Goal: Information Seeking & Learning: Learn about a topic

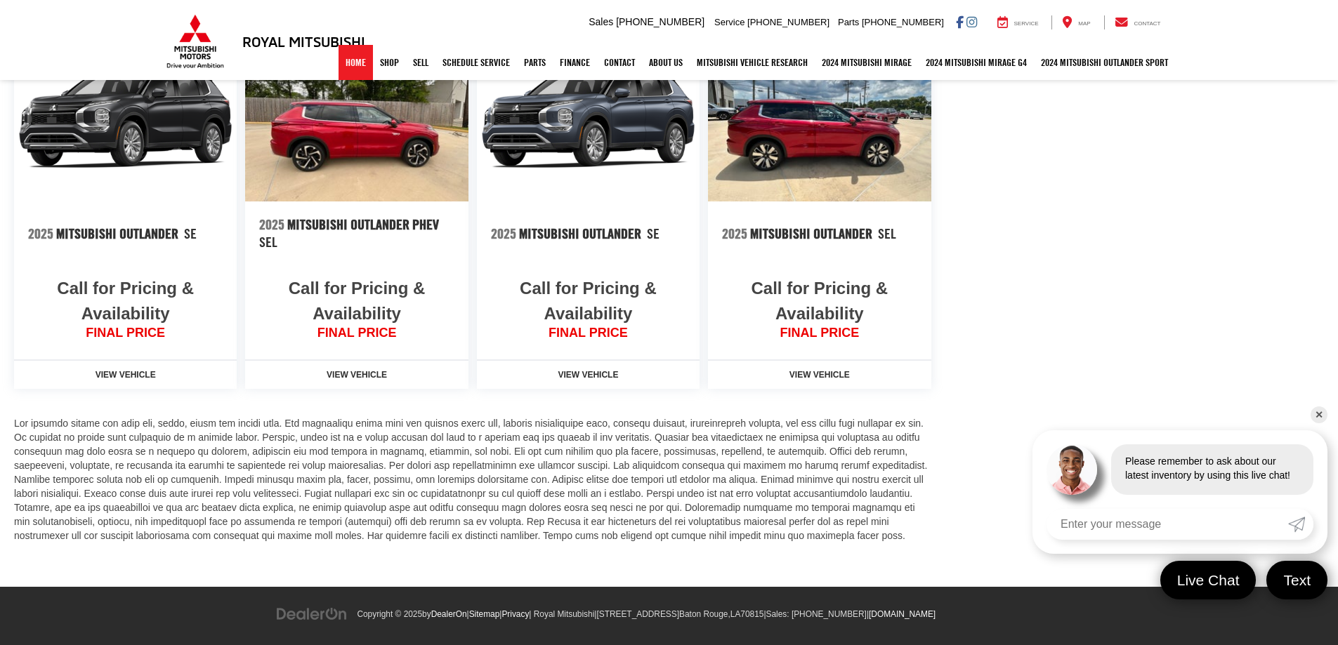
drag, startPoint x: 342, startPoint y: 63, endPoint x: 338, endPoint y: 81, distance: 18.7
click at [341, 63] on link "Home" at bounding box center [355, 62] width 34 height 35
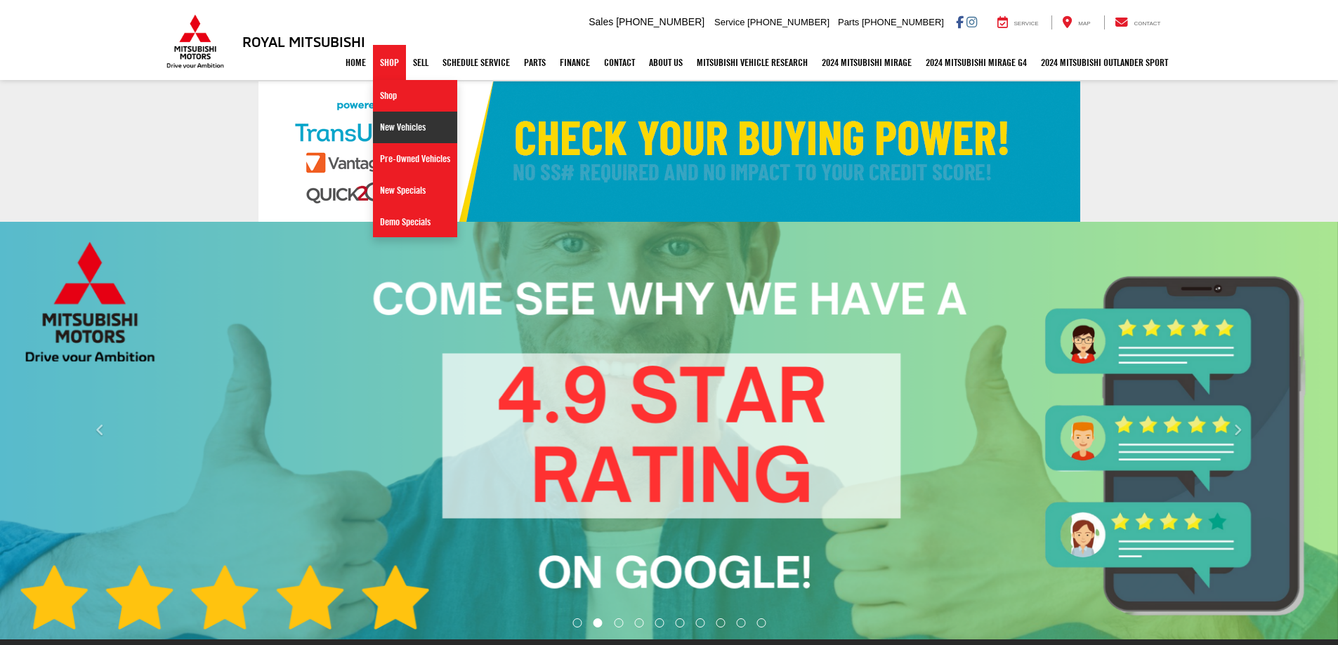
click at [381, 120] on link "New Vehicles" at bounding box center [415, 128] width 84 height 32
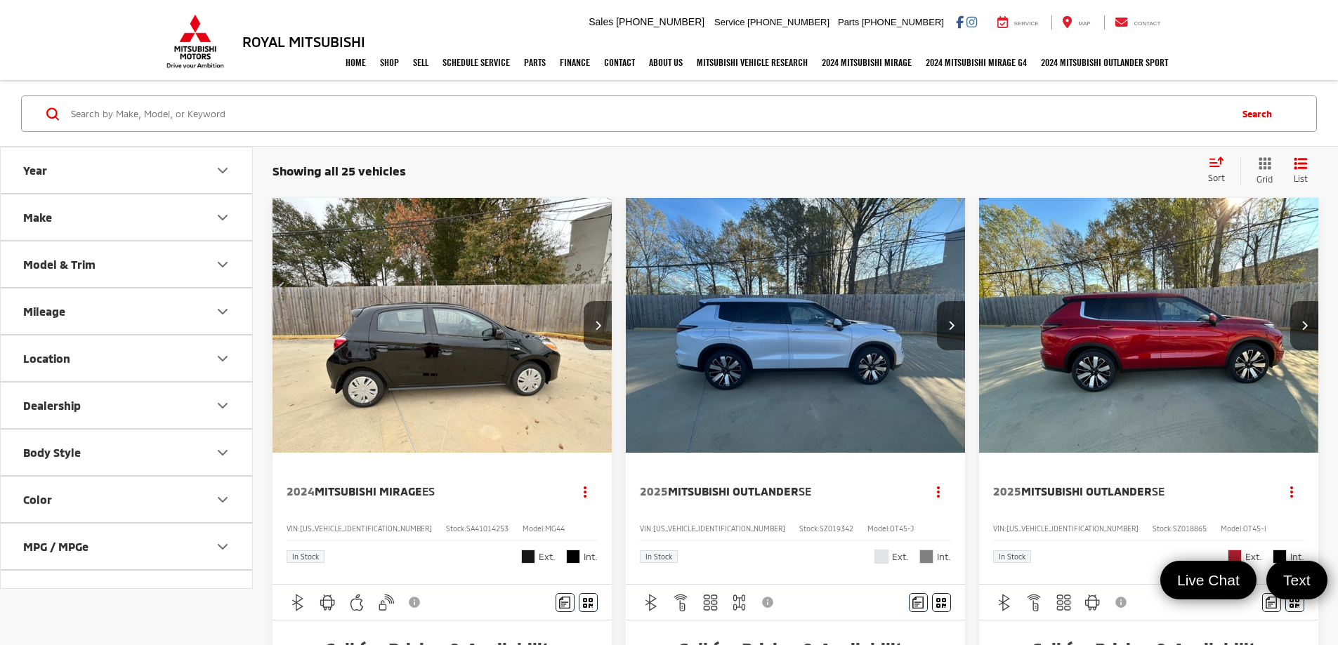
click at [135, 183] on button "Year" at bounding box center [127, 170] width 253 height 46
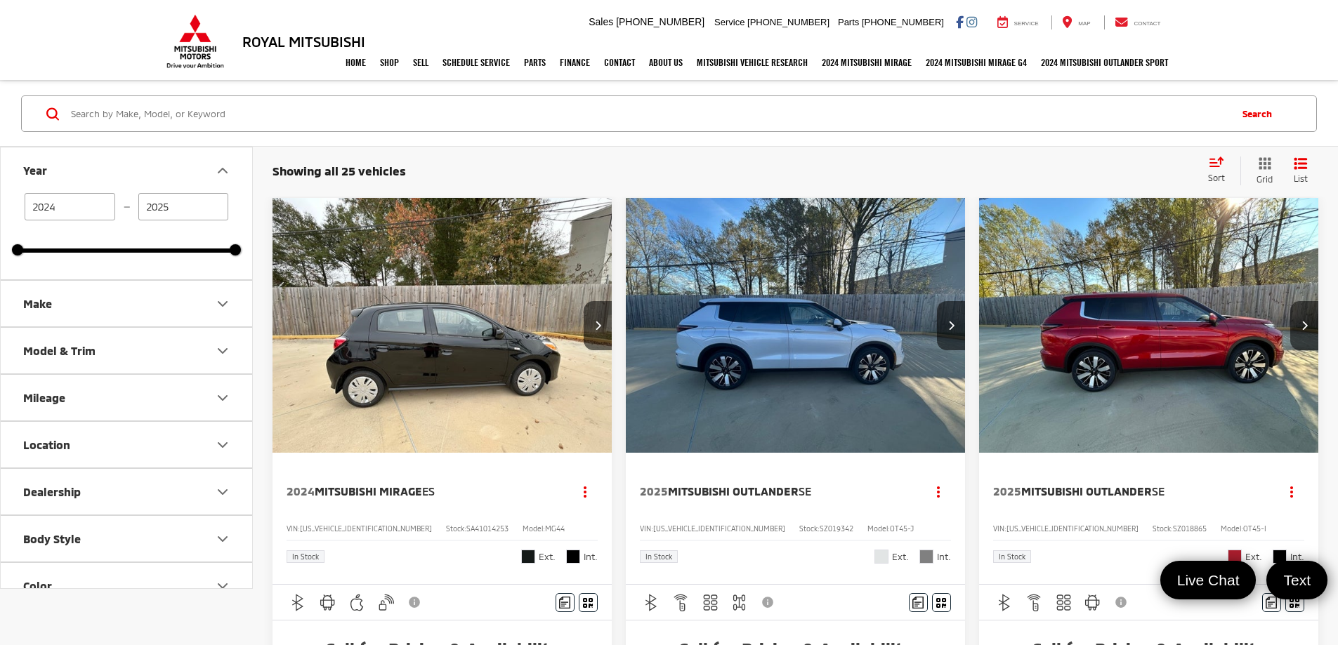
click at [191, 202] on input "2025" at bounding box center [183, 206] width 91 height 27
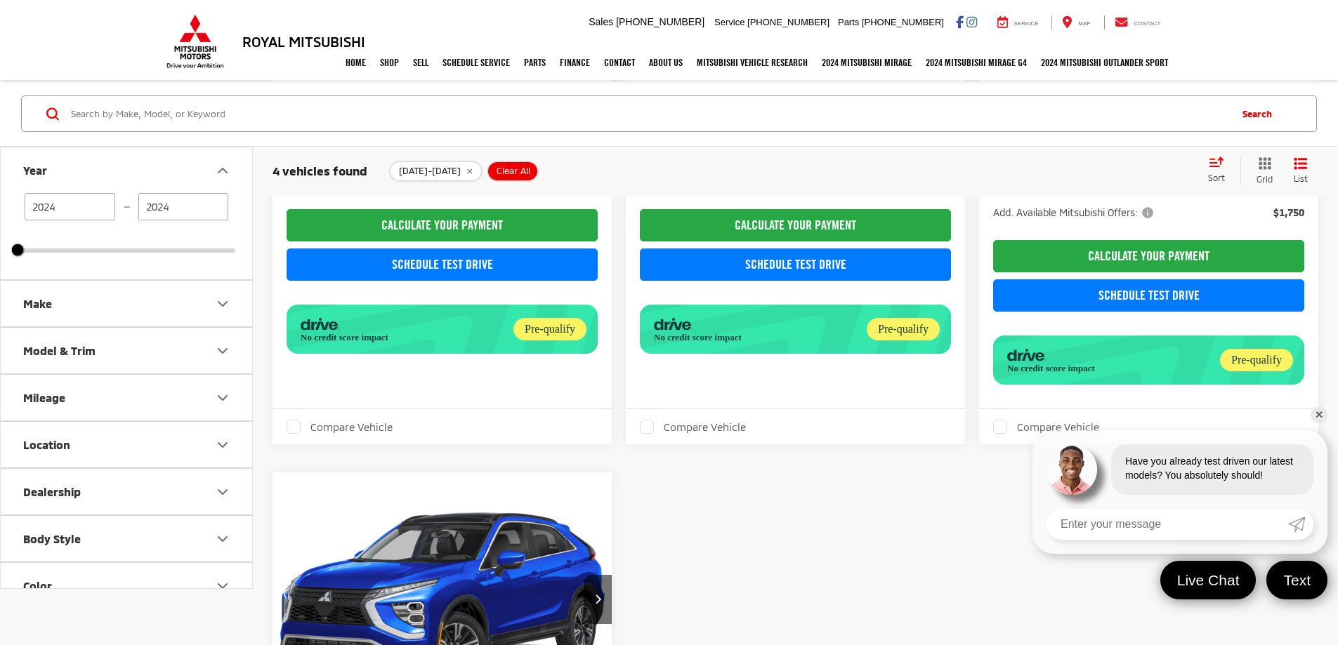
scroll to position [586, 0]
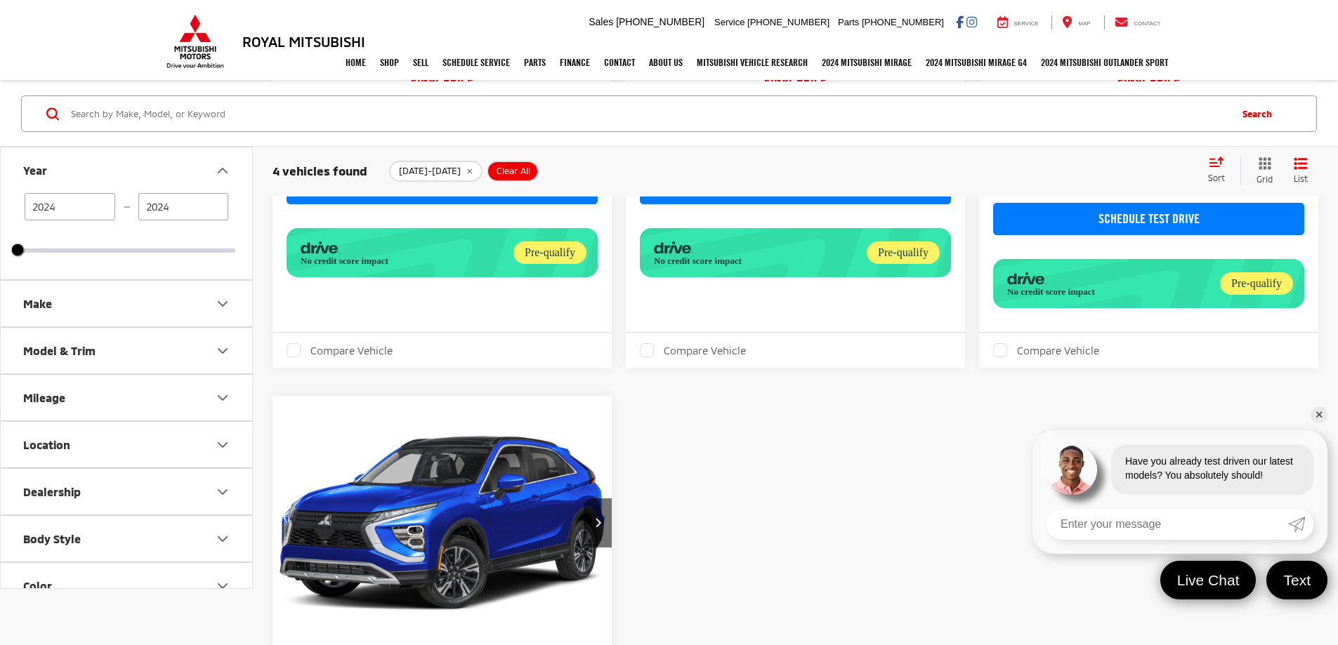
click at [181, 281] on button "Make" at bounding box center [127, 304] width 253 height 46
click at [222, 296] on icon "Make" at bounding box center [222, 304] width 17 height 17
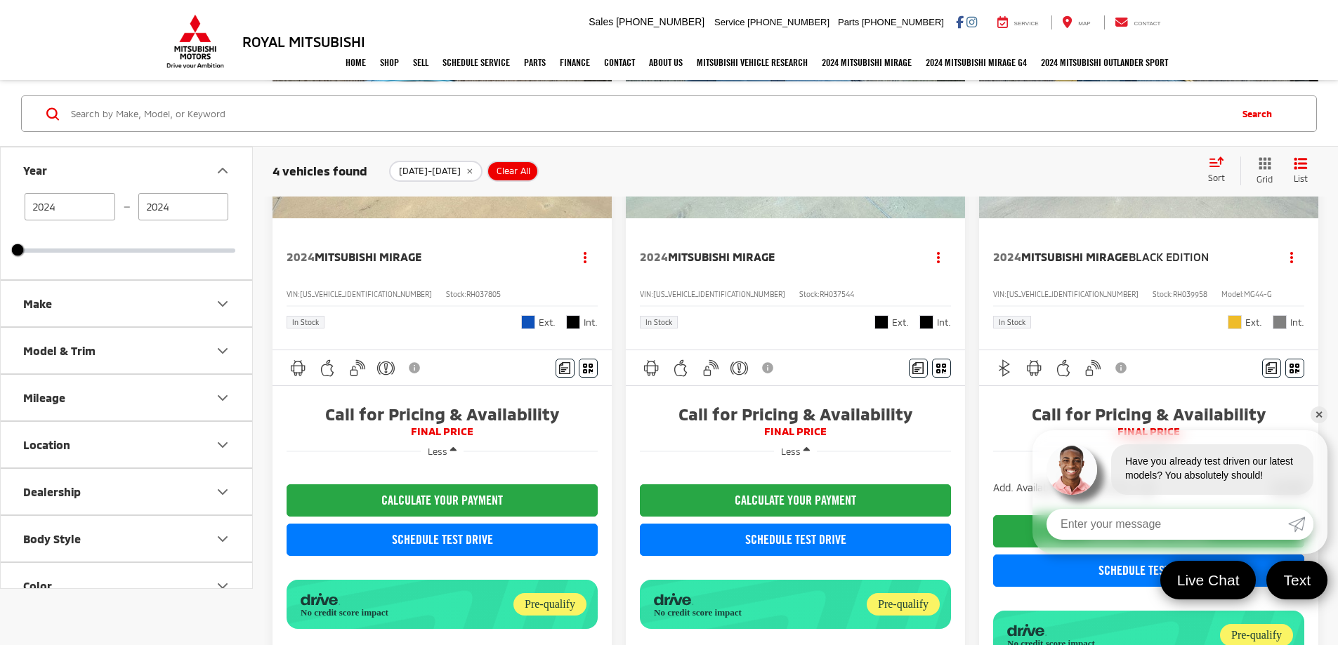
scroll to position [228, 0]
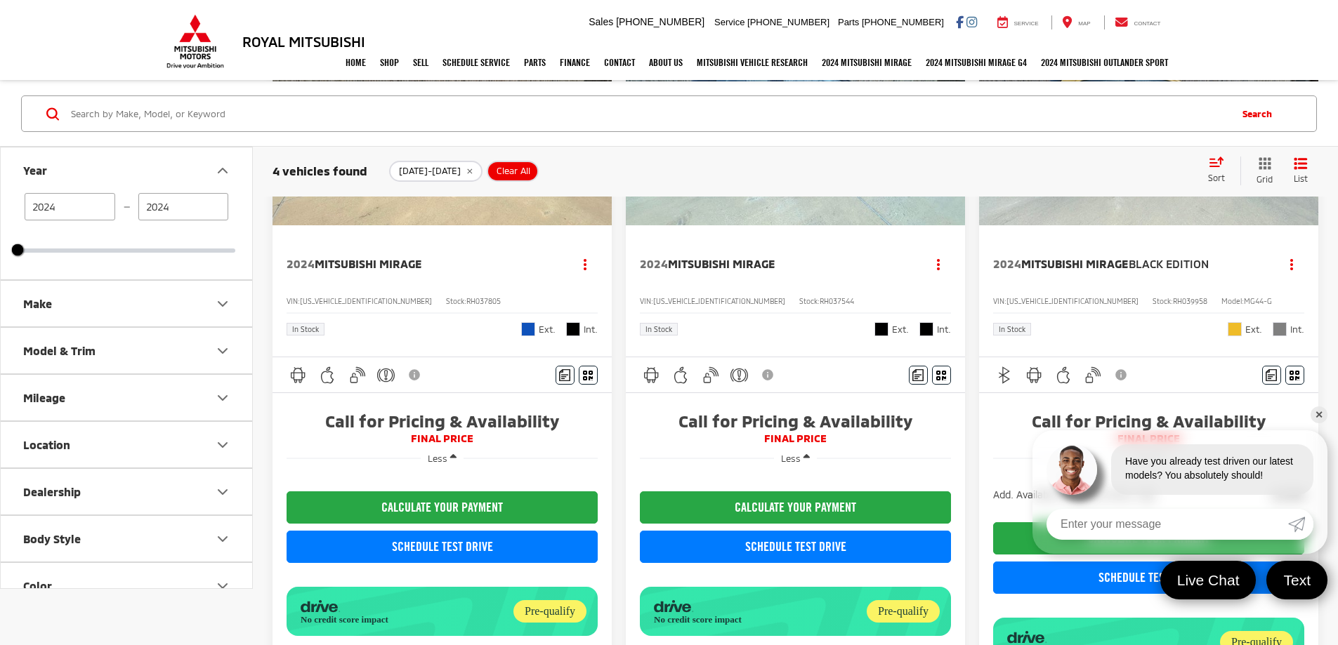
click at [190, 207] on input "2024" at bounding box center [183, 206] width 91 height 27
type input "2025"
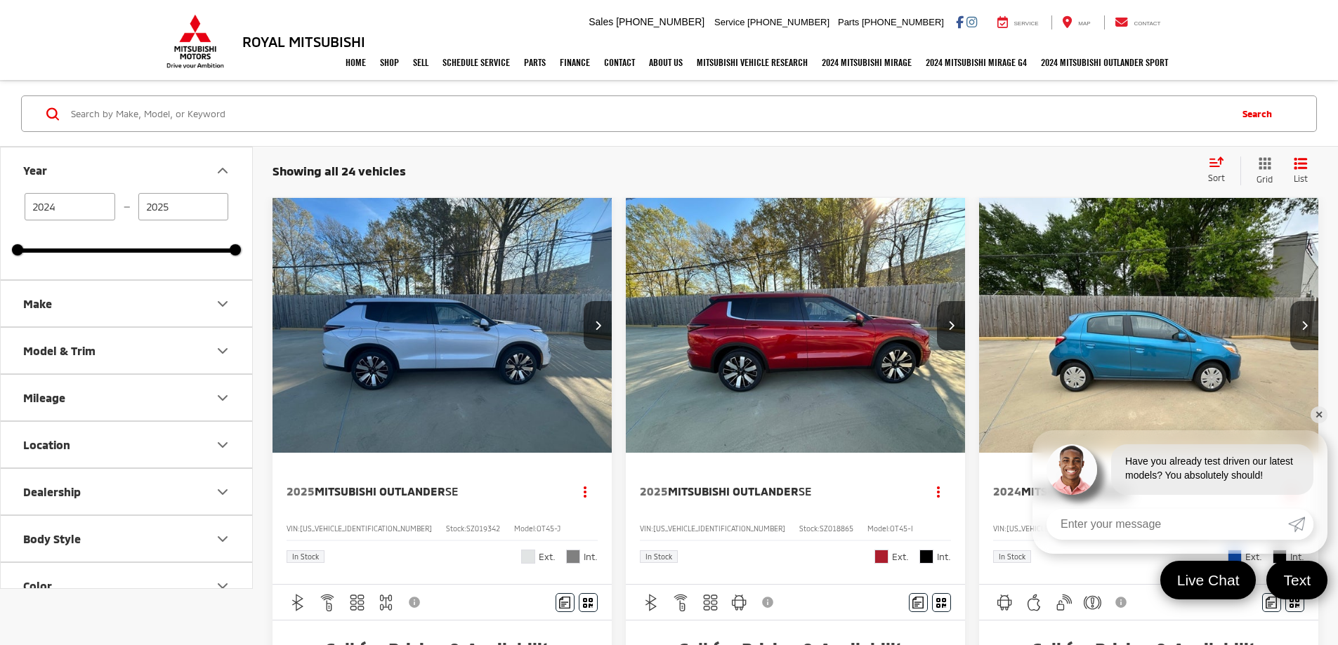
click at [111, 305] on button "Make" at bounding box center [127, 304] width 253 height 46
click at [148, 450] on button "Model & Trim" at bounding box center [127, 441] width 253 height 46
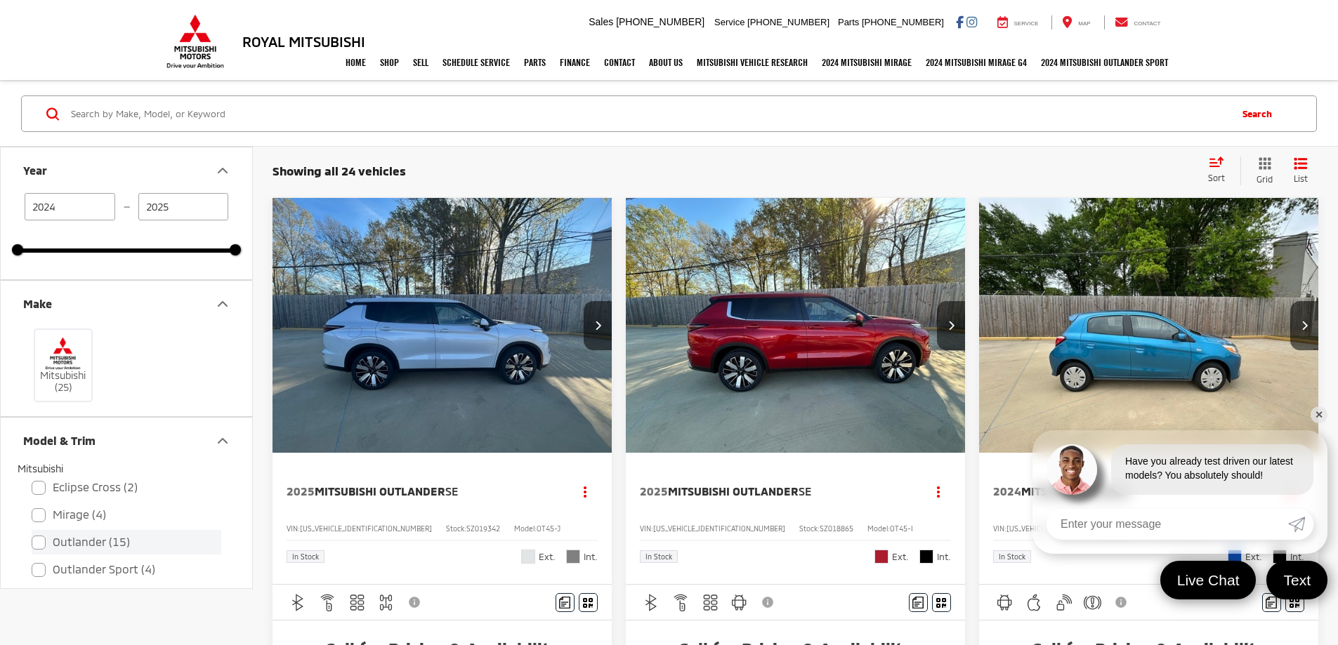
click at [36, 548] on label "Outlander (15)" at bounding box center [127, 542] width 190 height 25
click at [32, 534] on input "Outlander (15)" at bounding box center [32, 533] width 1 height 1
checkbox input "true"
type input "2025"
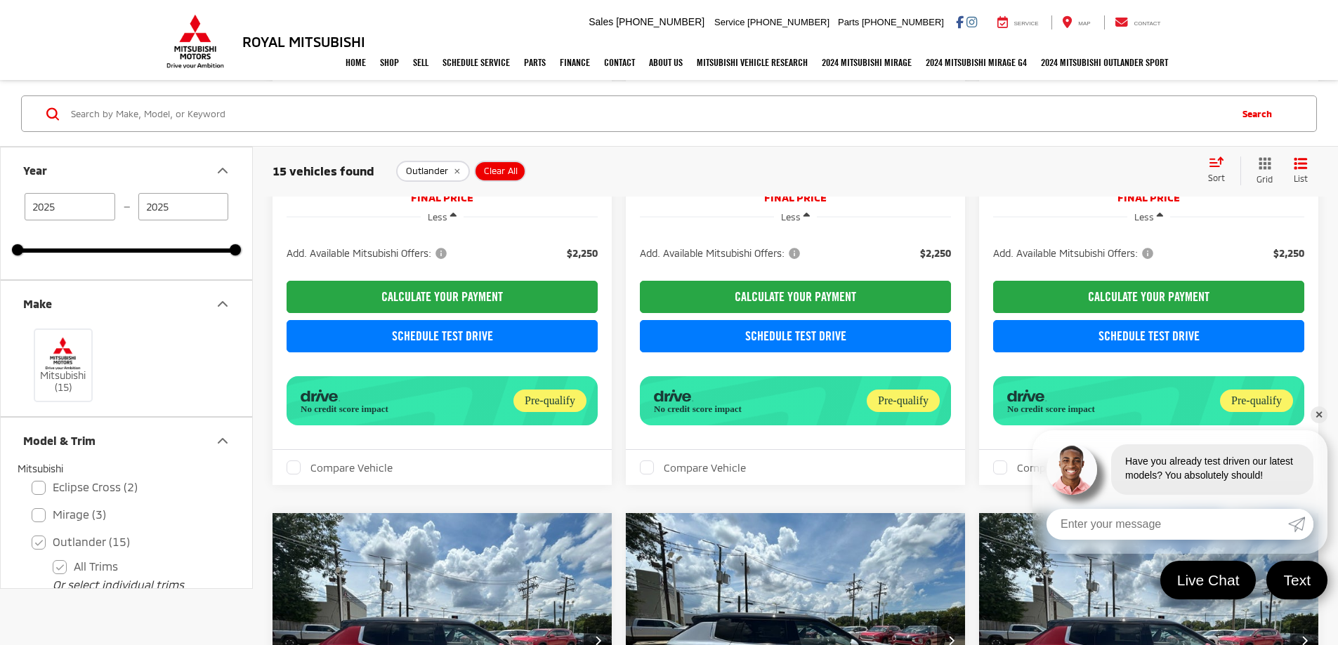
scroll to position [2116, 0]
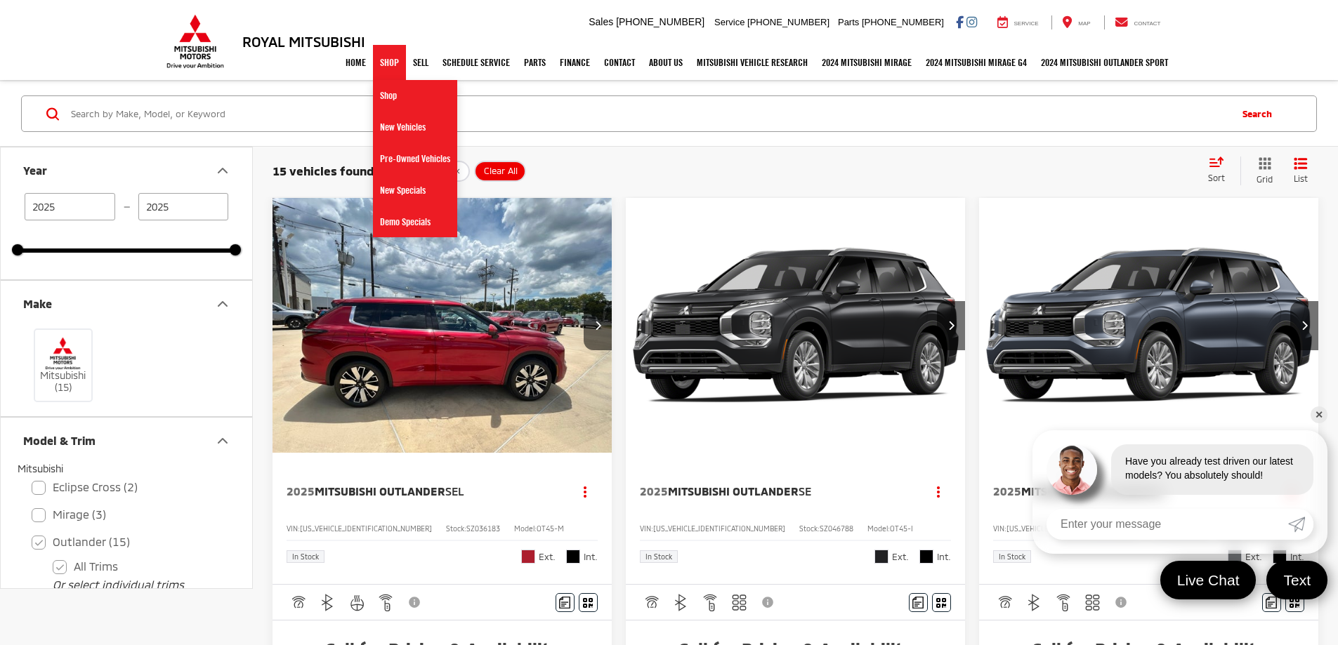
click at [381, 65] on link "Shop" at bounding box center [389, 62] width 33 height 35
